Goal: Navigation & Orientation: Find specific page/section

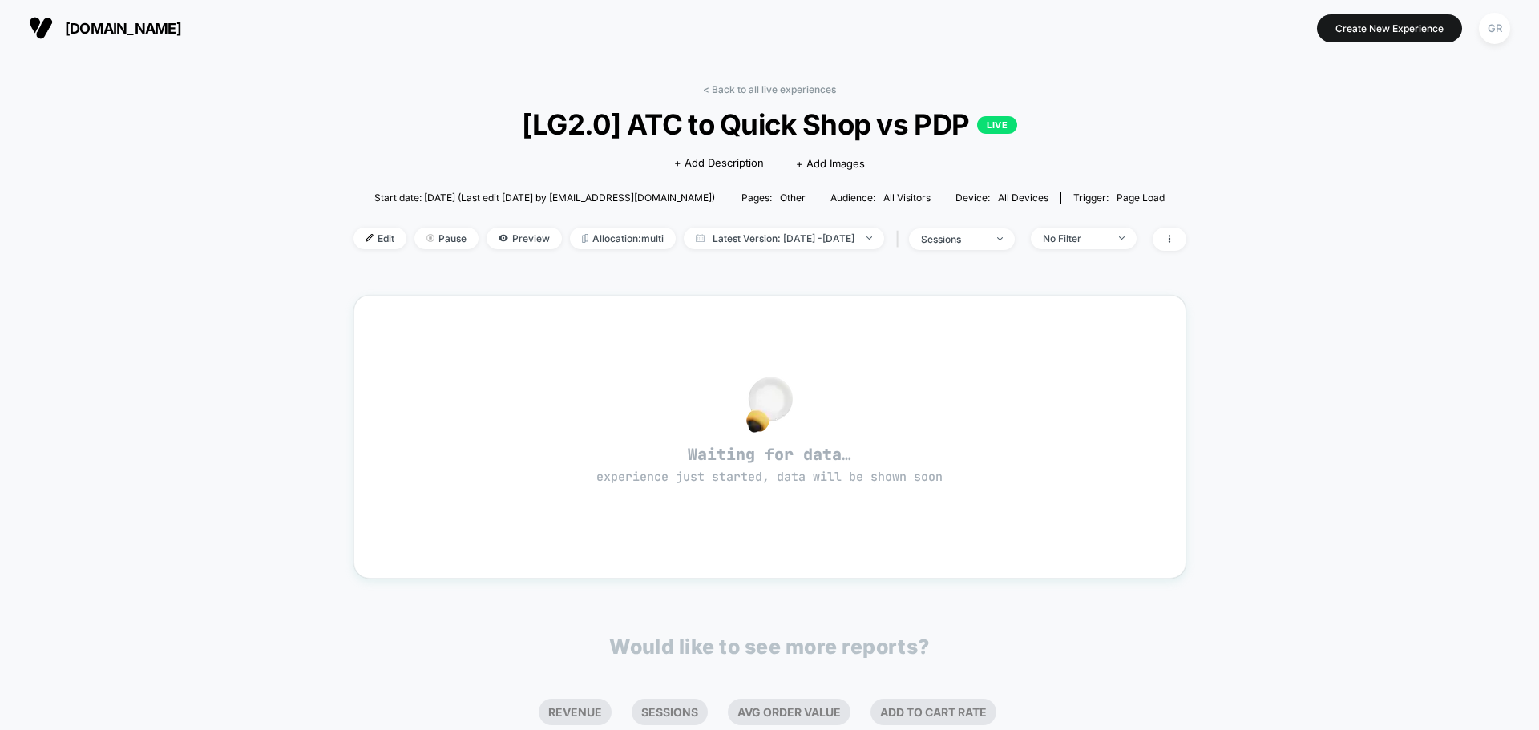
click at [397, 95] on div "< Back to all live experiences [LG2.0] ATC to Quick Shop vs PDP LIVE Click to e…" at bounding box center [769, 177] width 833 height 188
click at [727, 87] on link "< Back to all live experiences" at bounding box center [769, 89] width 133 height 12
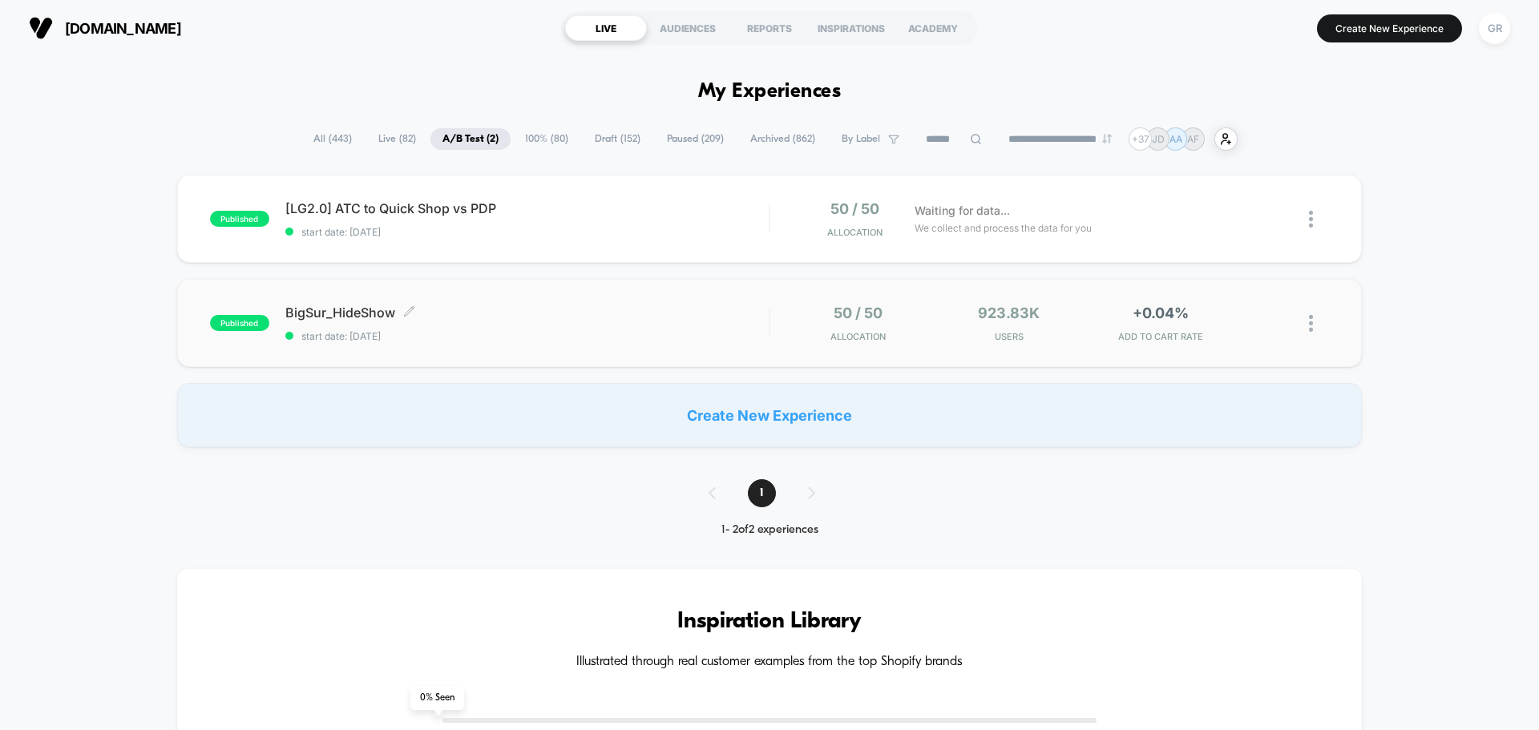
click at [516, 337] on span "start date: 8/20/2025" at bounding box center [526, 336] width 483 height 12
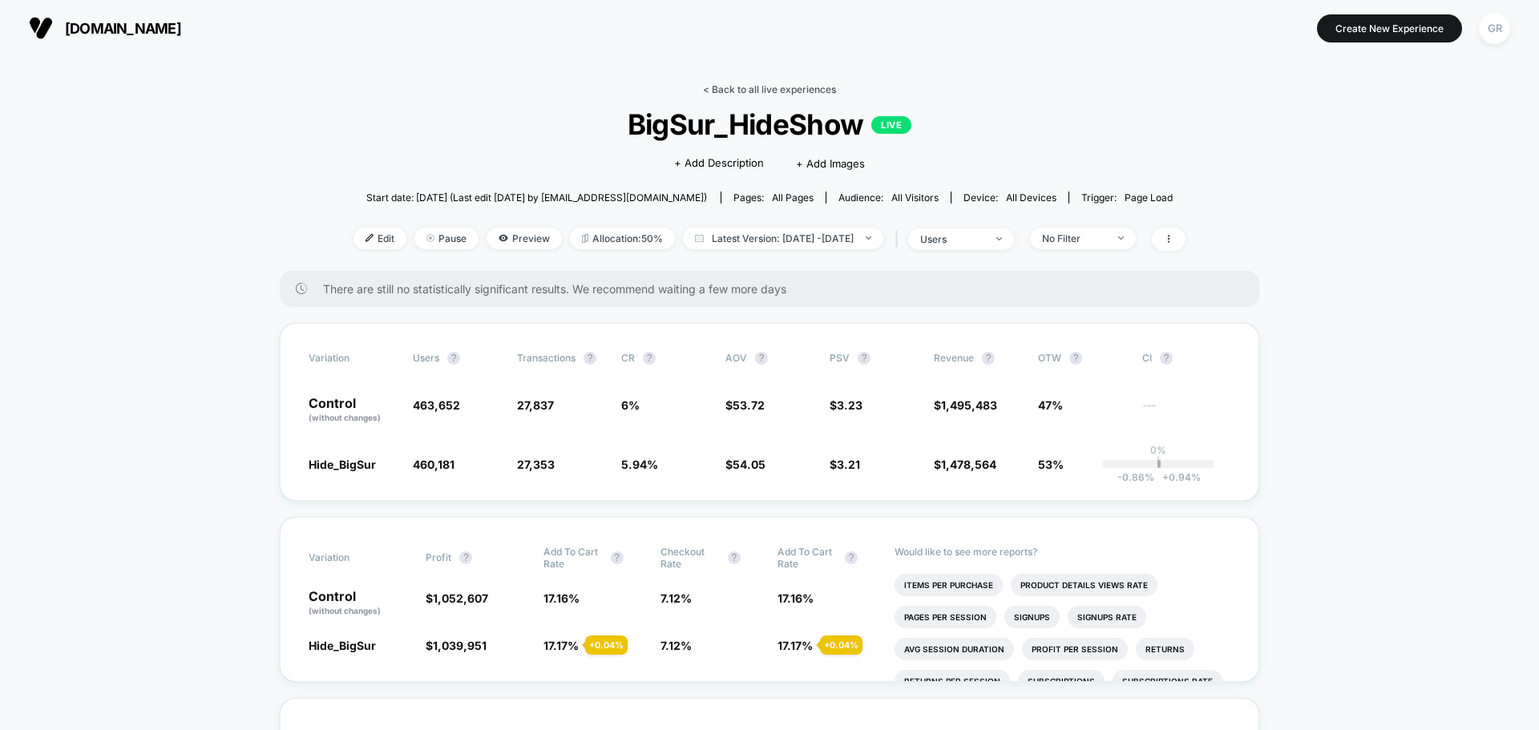
click at [747, 95] on link "< Back to all live experiences" at bounding box center [769, 89] width 133 height 12
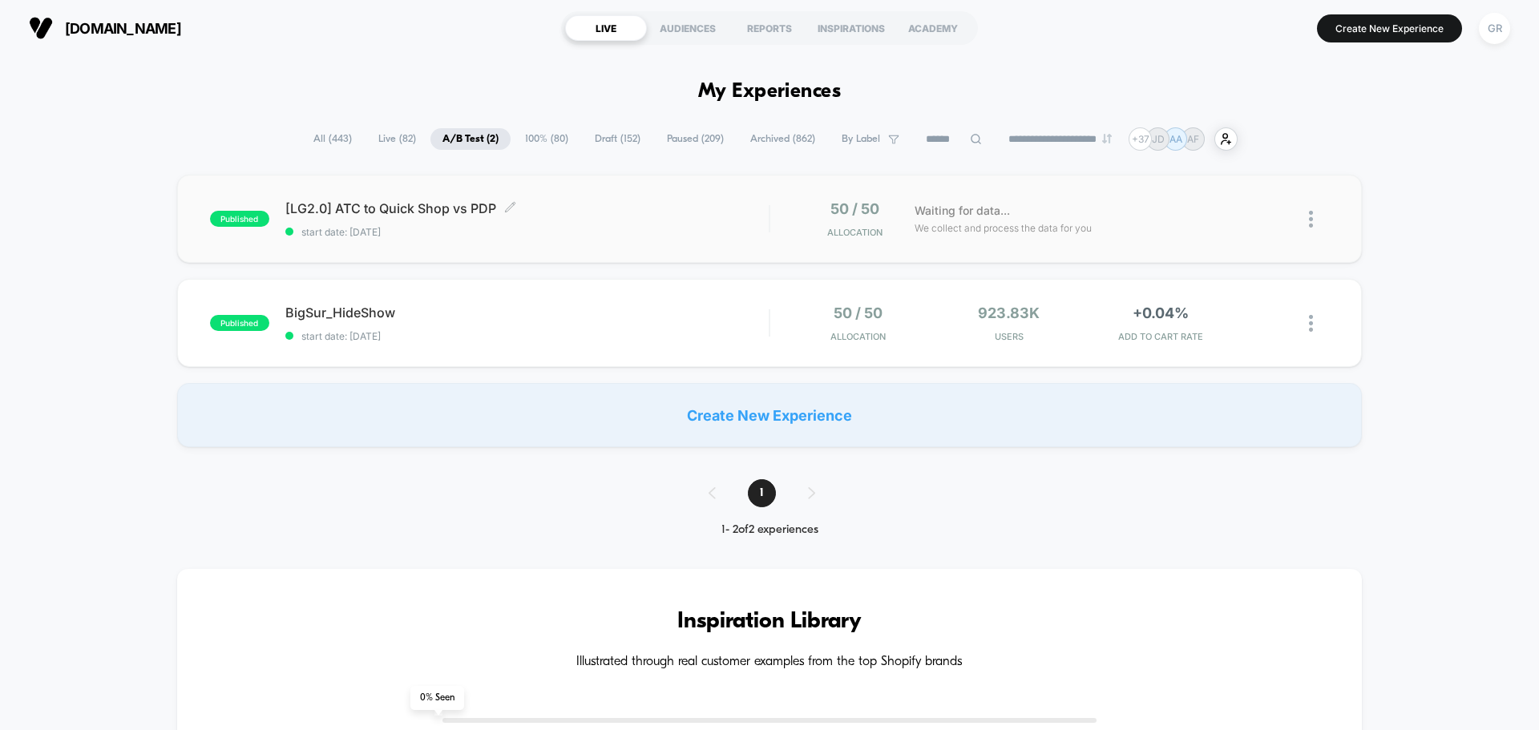
click at [554, 216] on span "[LG2.0] ATC to Quick Shop vs PDP Click to edit experience details" at bounding box center [526, 208] width 483 height 16
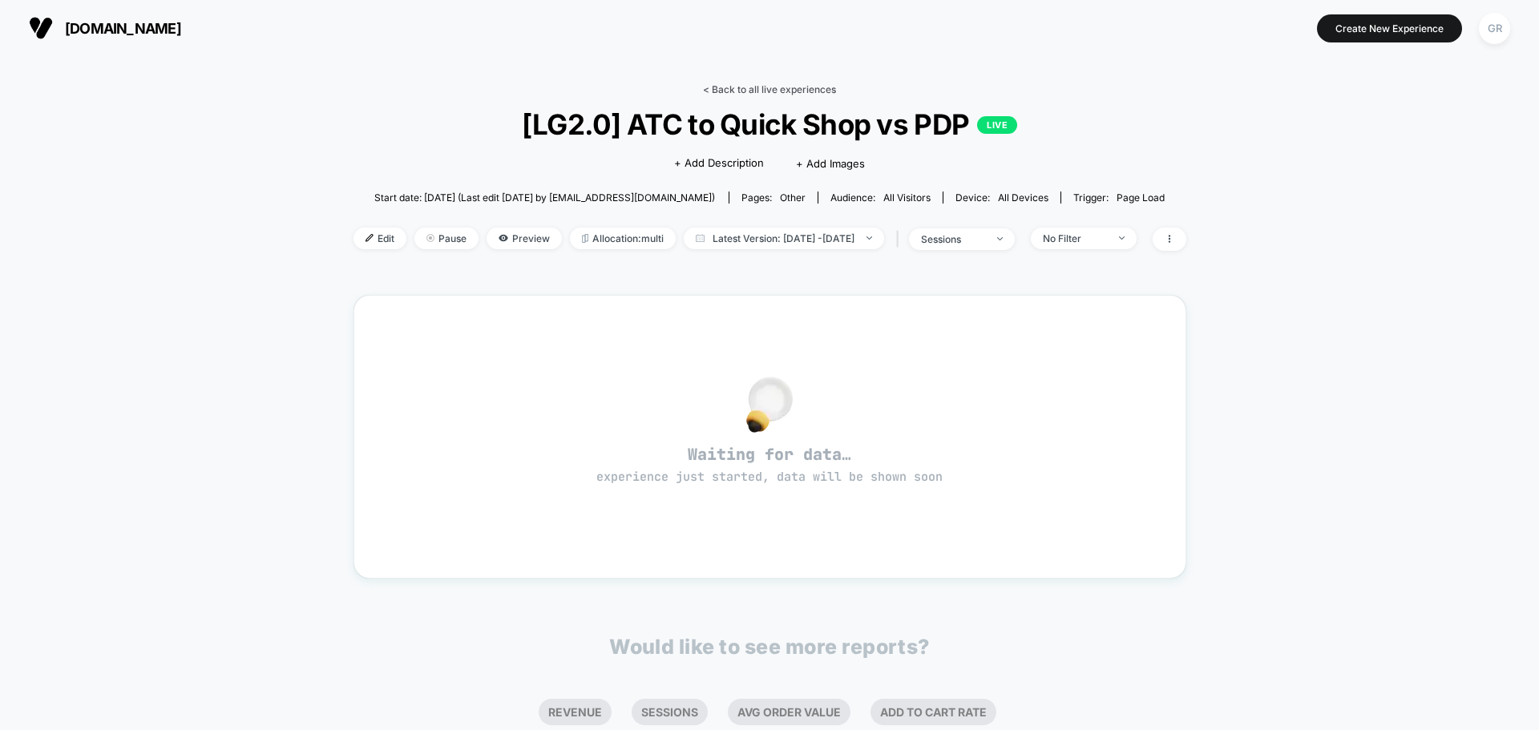
click at [738, 91] on link "< Back to all live experiences" at bounding box center [769, 89] width 133 height 12
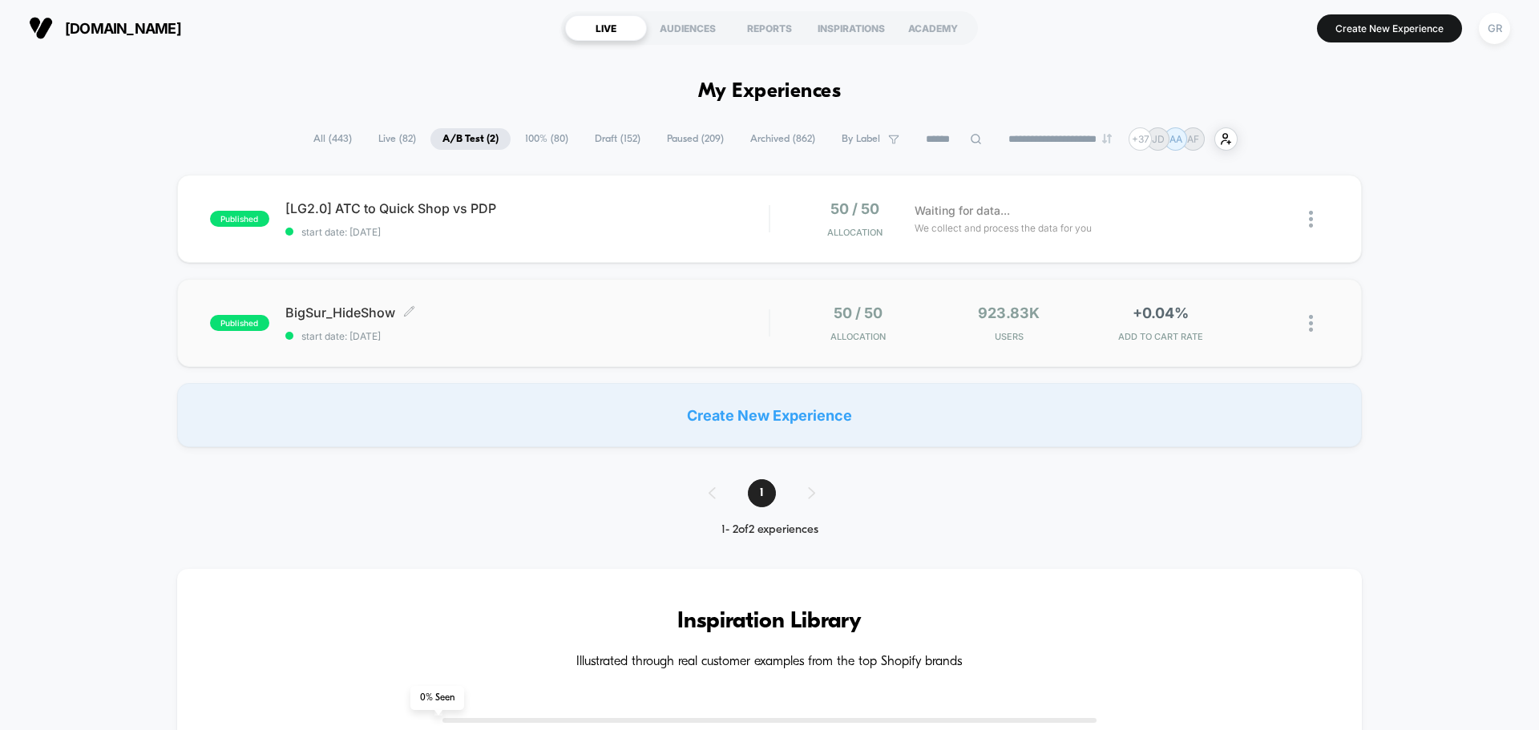
click at [557, 335] on span "start date: 8/20/2025" at bounding box center [526, 336] width 483 height 12
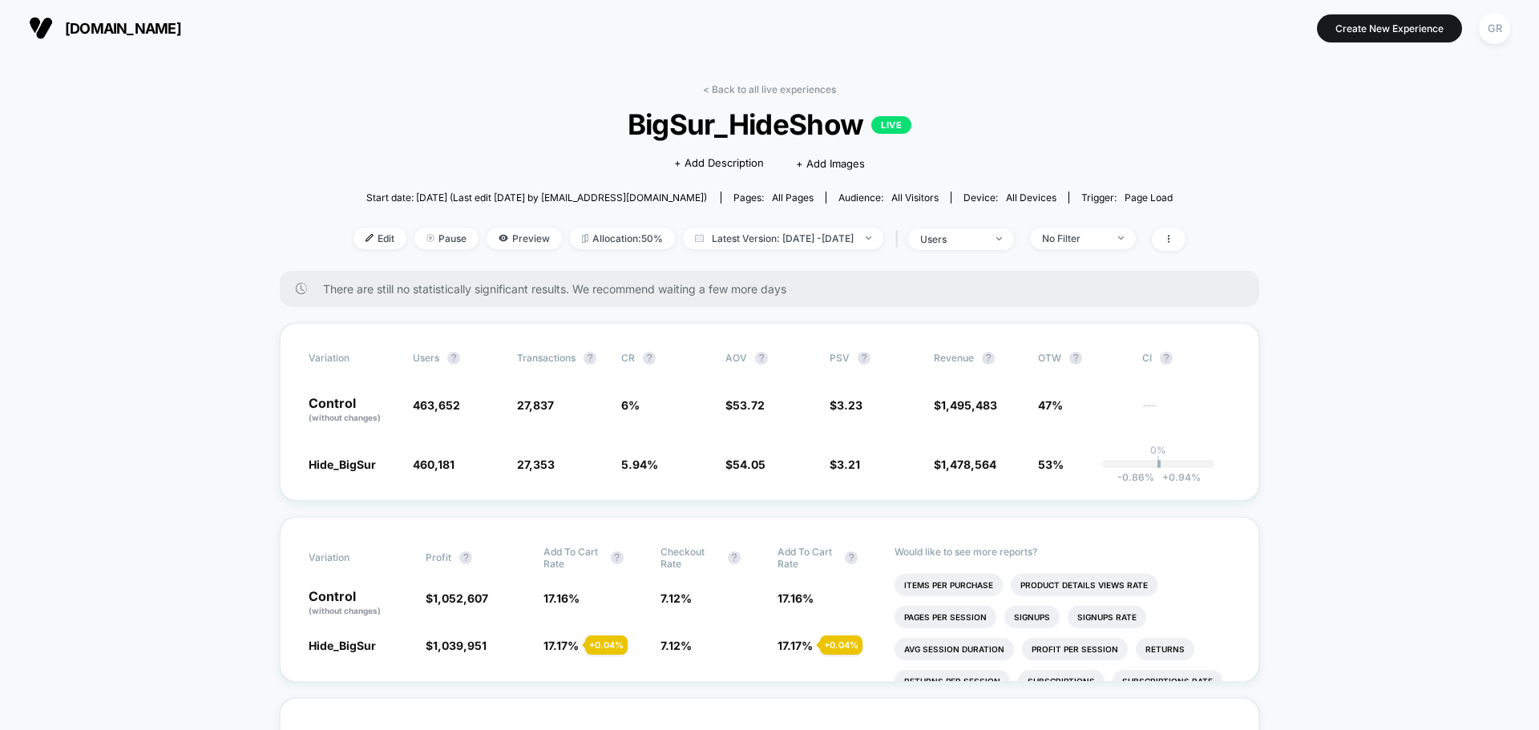
click at [737, 88] on link "< Back to all live experiences" at bounding box center [769, 89] width 133 height 12
